Goal: Find specific page/section

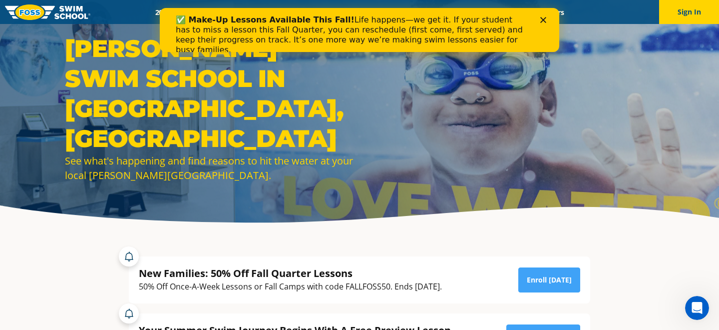
click at [69, 15] on img at bounding box center [47, 11] width 85 height 15
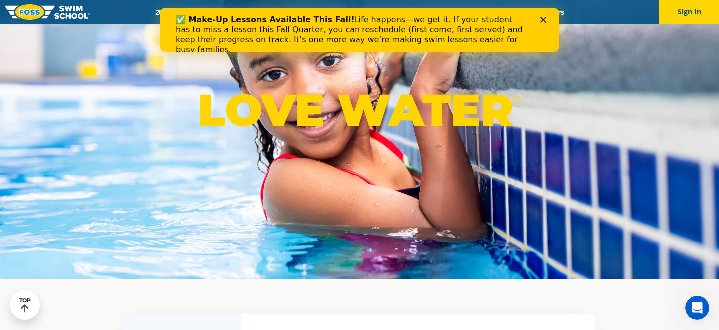
click at [543, 20] on polygon "Close" at bounding box center [544, 20] width 6 height 6
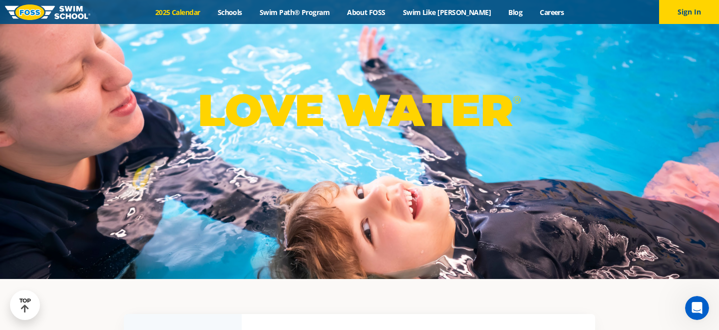
click at [198, 11] on link "2025 Calendar" at bounding box center [177, 11] width 62 height 9
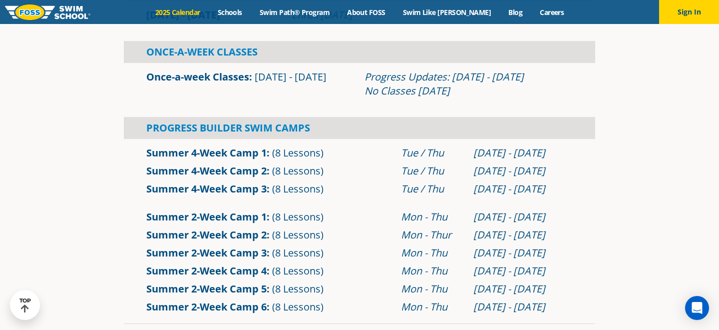
scroll to position [318, 0]
